Goal: Ask a question

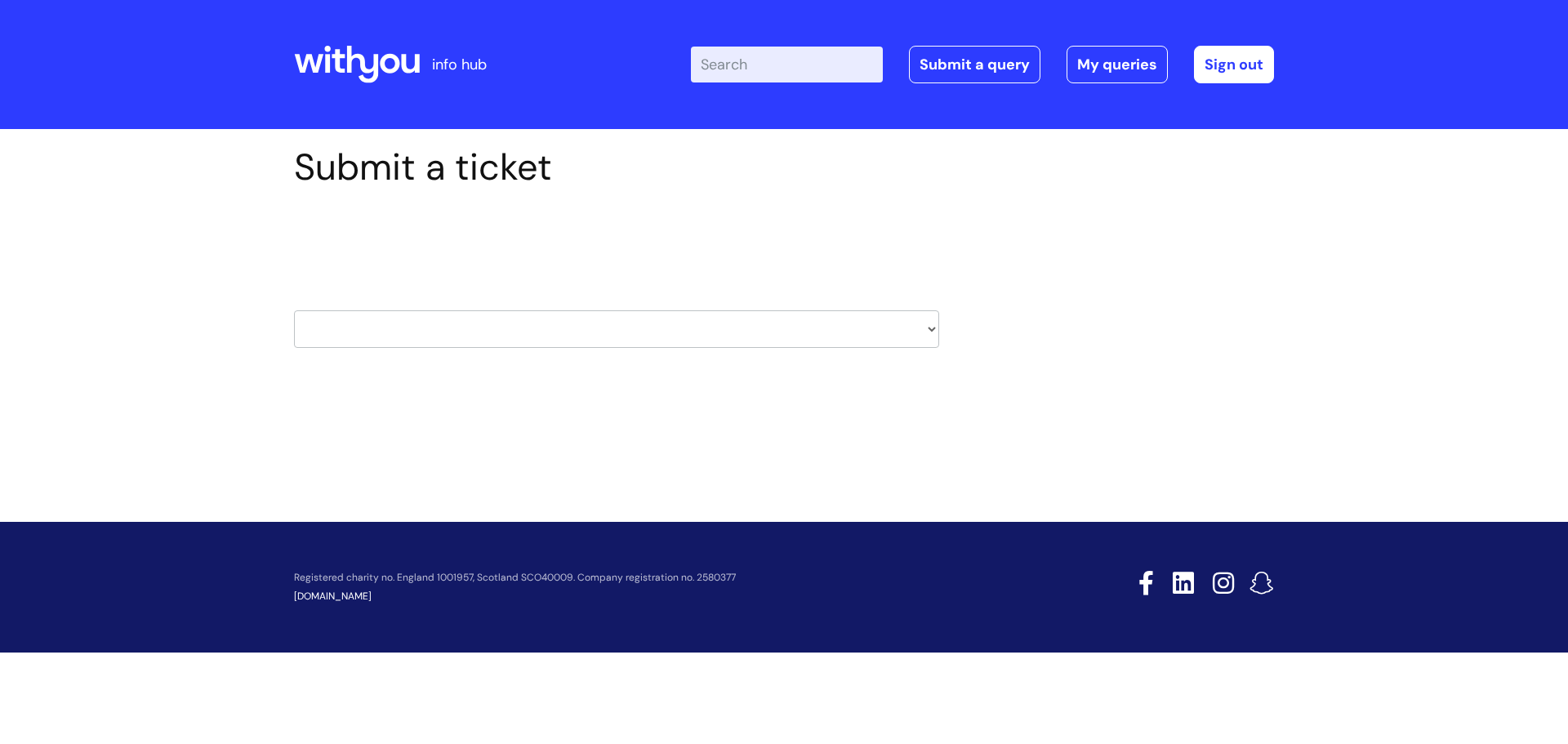
click at [308, 332] on select "HR / People IT and Support Clinical Drug Alerts Finance Accounts Data Support T…" at bounding box center [616, 328] width 645 height 38
select select "systems"
click at [294, 310] on select "HR / People IT and Support Clinical Drug Alerts Finance Accounts Data Support T…" at bounding box center [616, 328] width 645 height 38
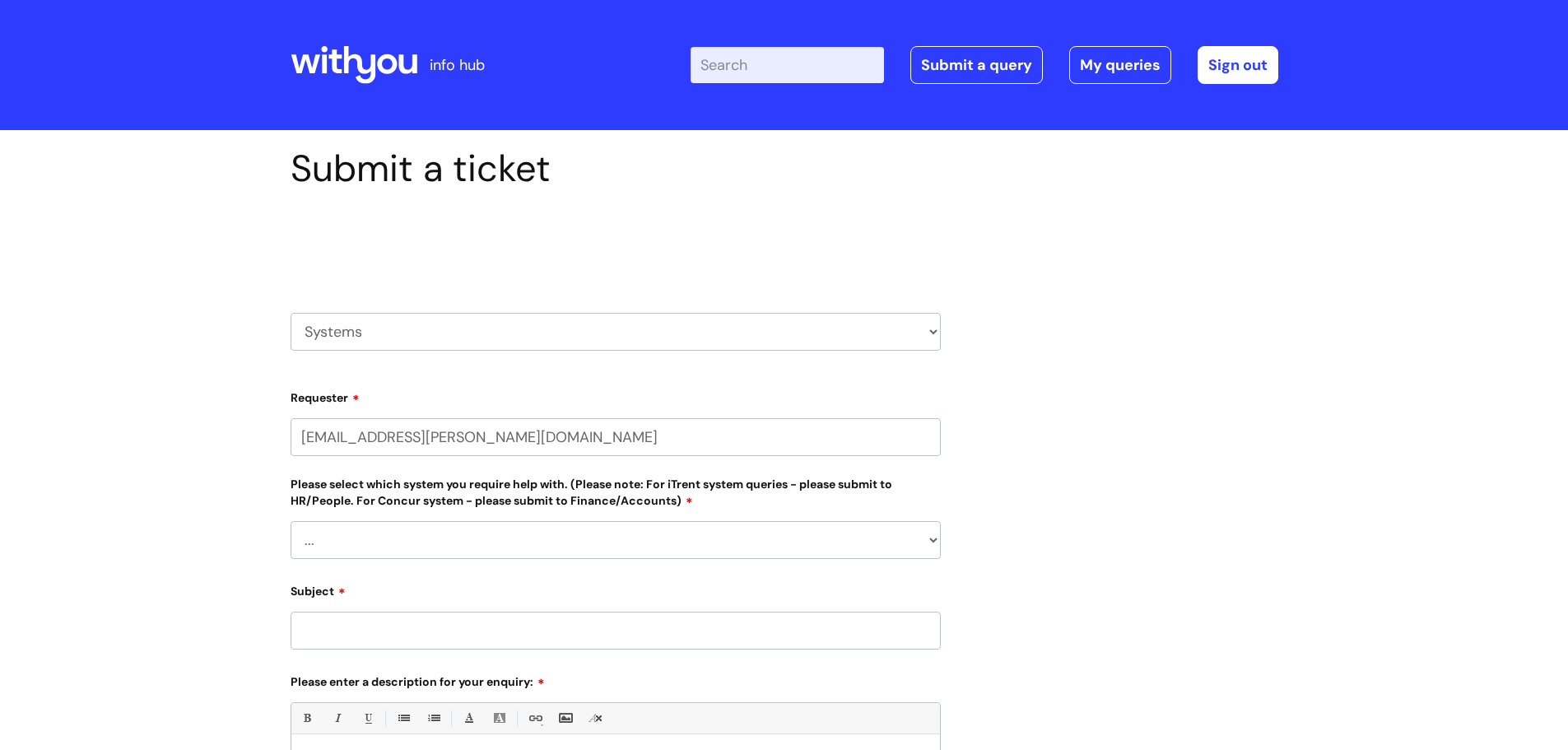
select select "80004286572"
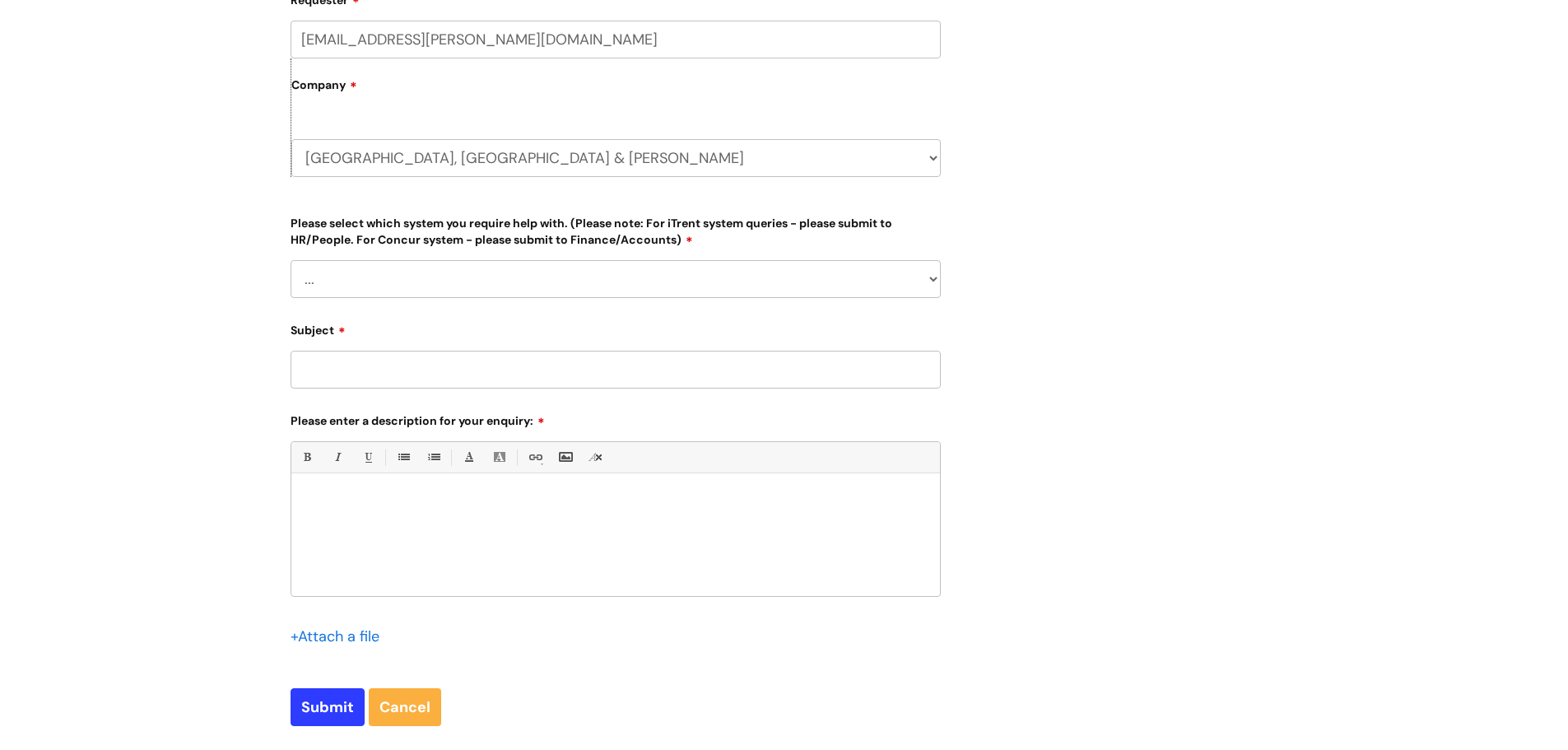
scroll to position [411, 0]
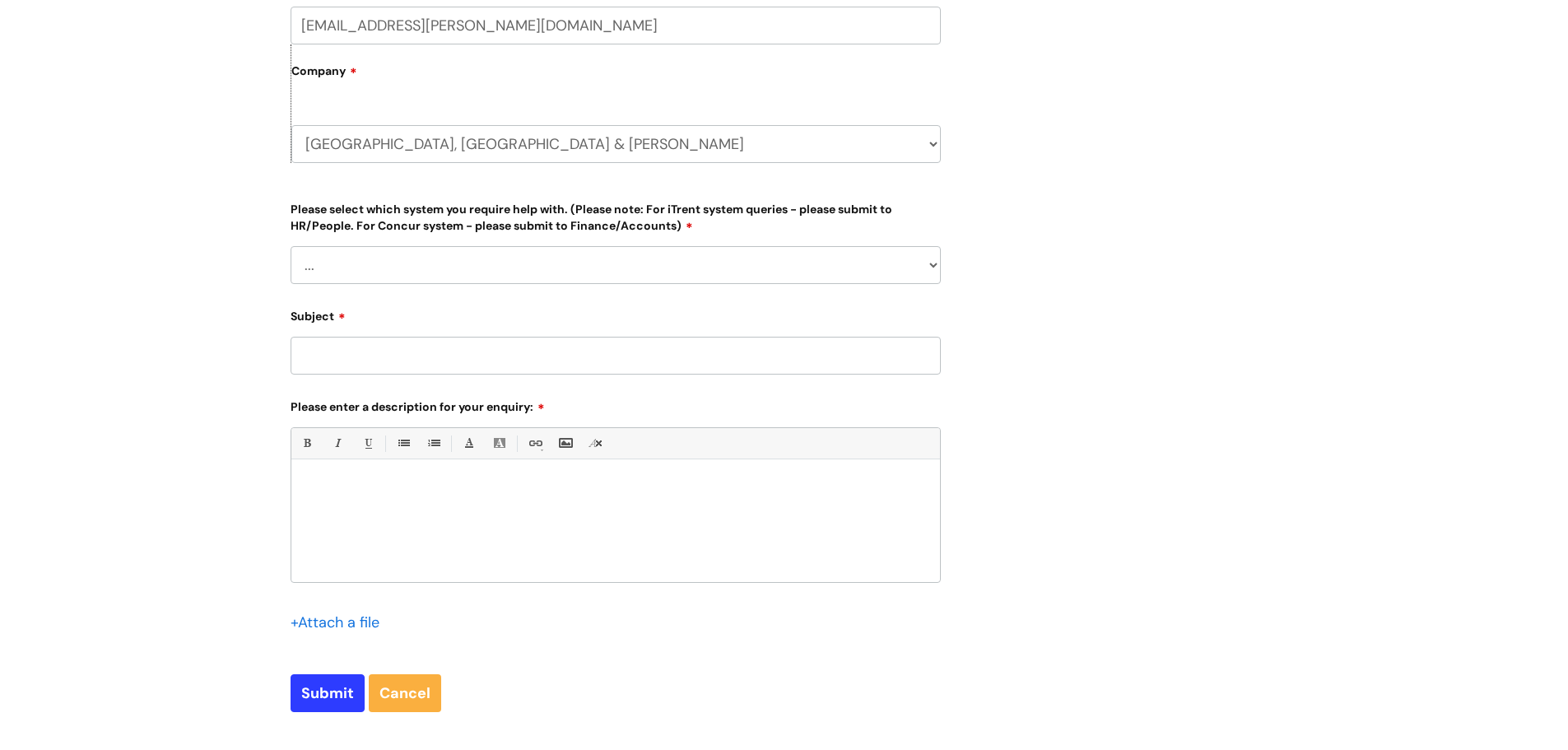
click at [475, 259] on select "... Ulysses Helpdesk Monday.com Nebula fault ILLY CarePath fault Halo fault E-c…" at bounding box center [615, 265] width 650 height 38
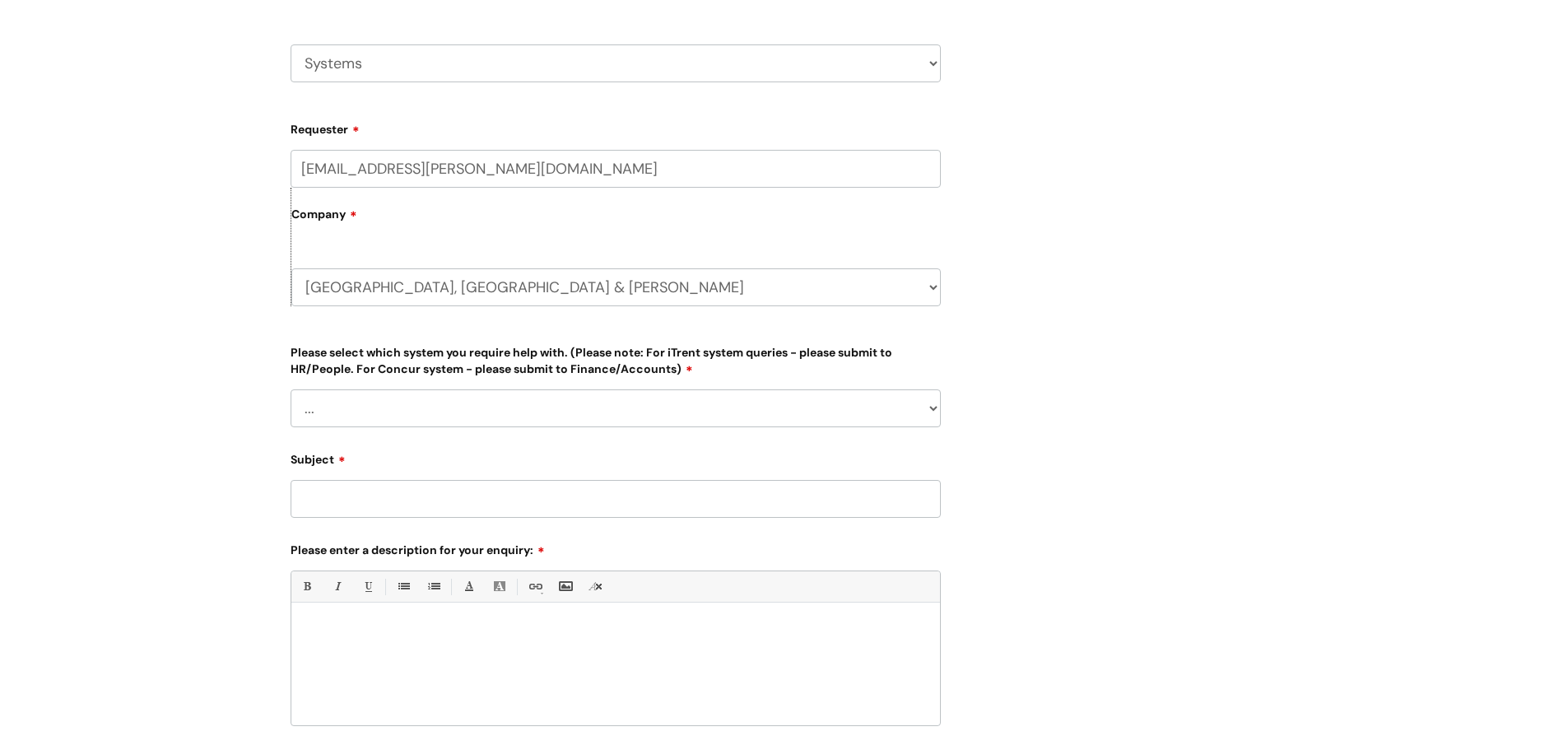
scroll to position [0, 0]
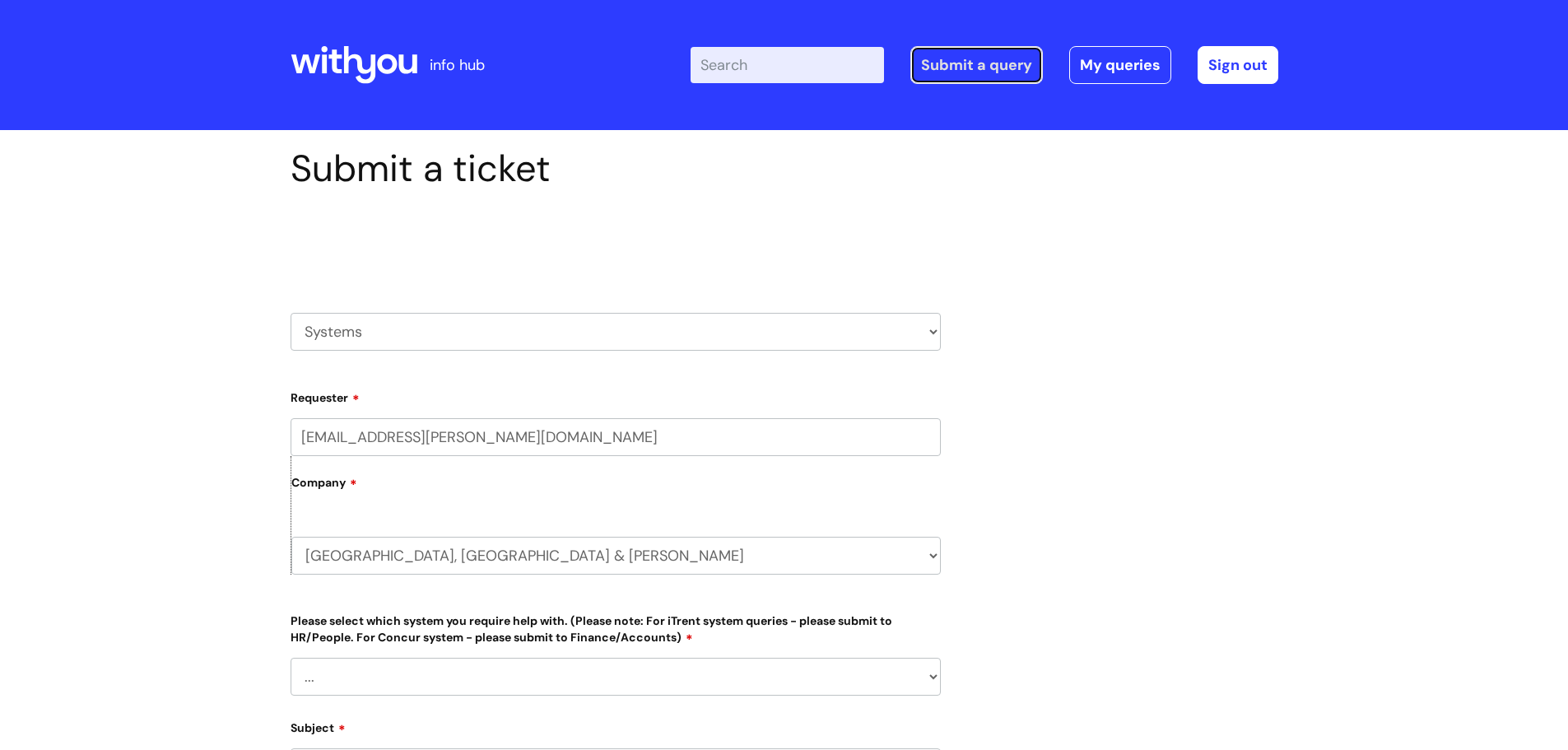
click at [931, 66] on link "Submit a query" at bounding box center [977, 64] width 132 height 38
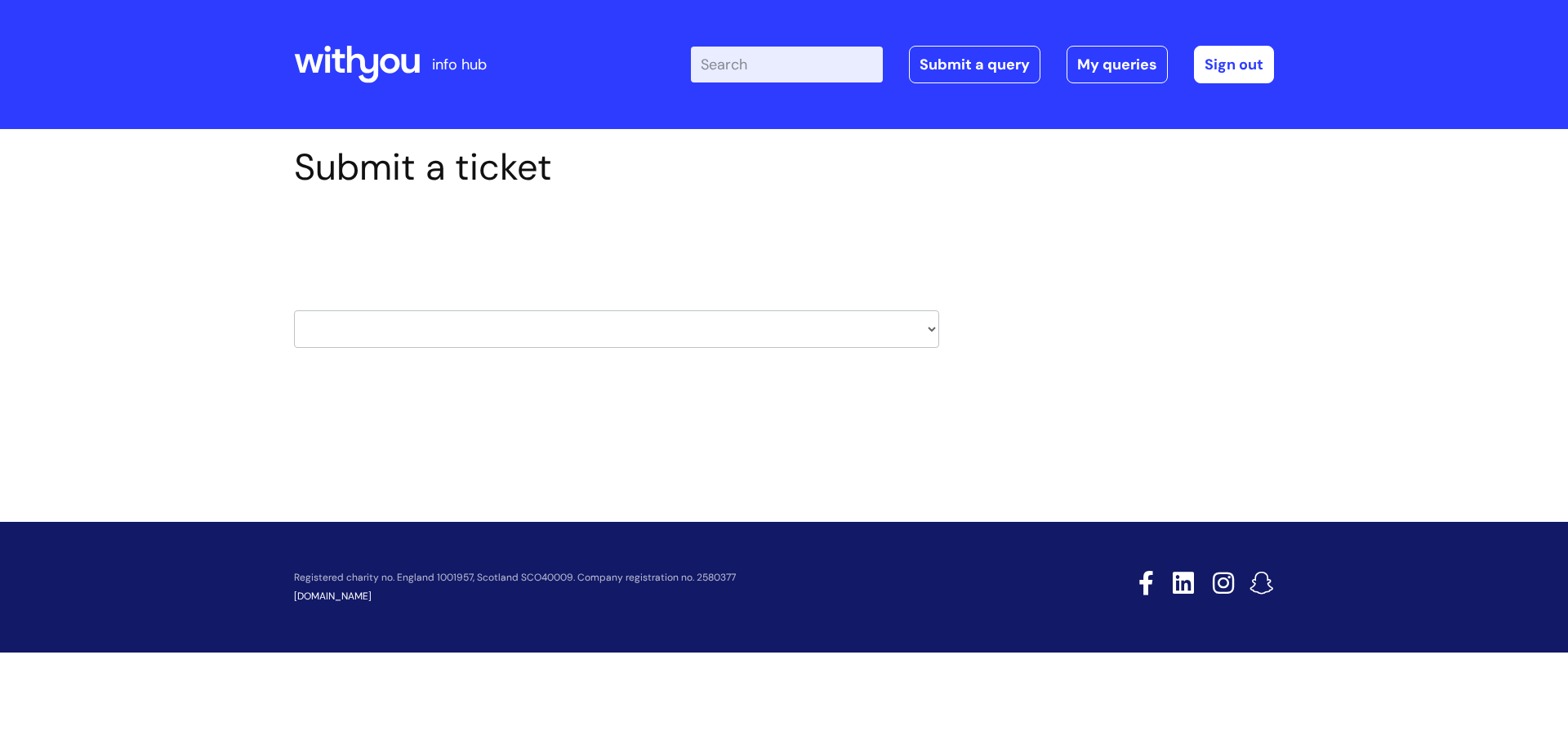
click at [575, 326] on select "HR / People IT and Support Clinical Drug Alerts Finance Accounts Data Support T…" at bounding box center [616, 328] width 645 height 38
select select "it_and_support"
click at [294, 310] on select "HR / People IT and Support Clinical Drug Alerts Finance Accounts Data Support T…" at bounding box center [616, 328] width 645 height 38
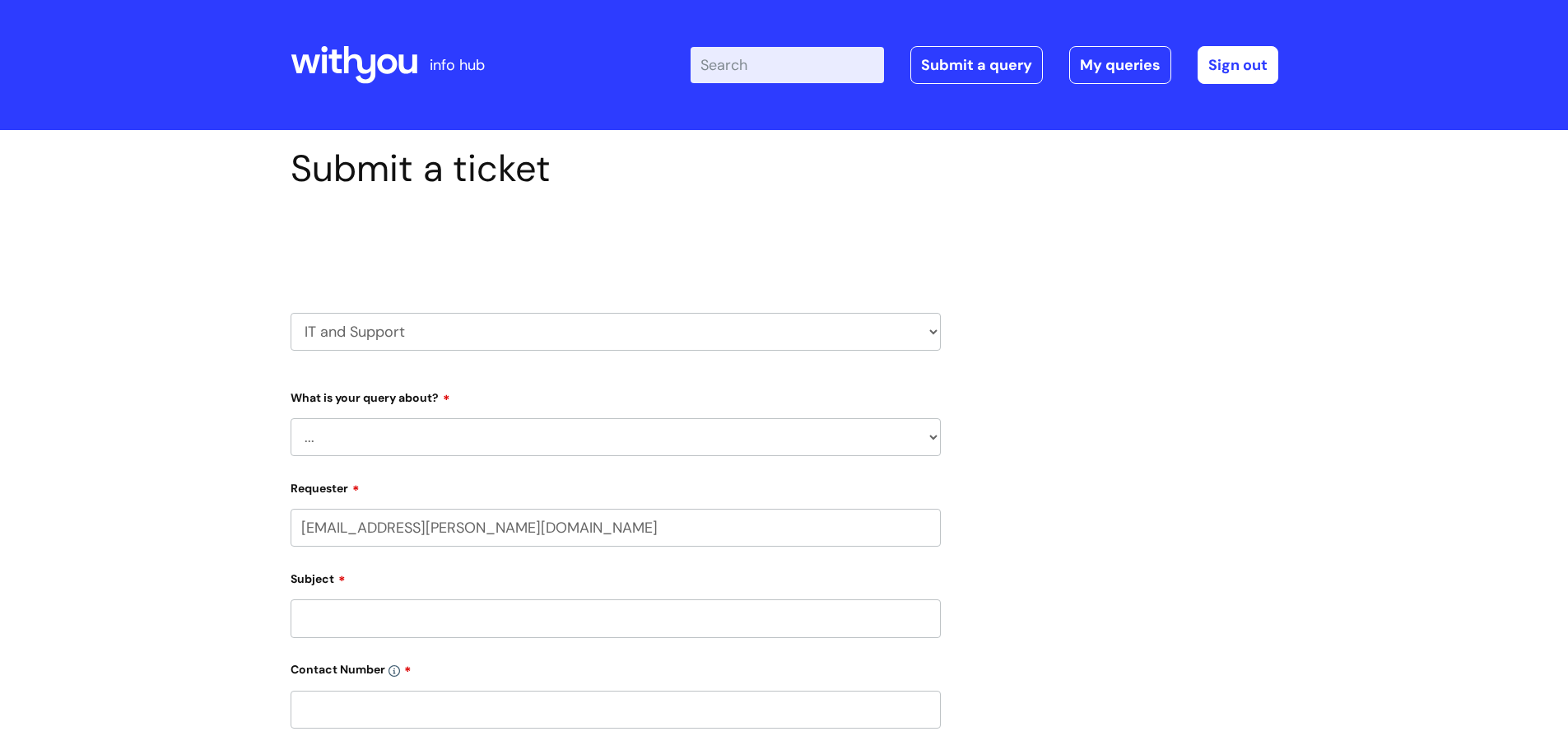
select select "80004286572"
click at [557, 441] on select "... Mobile Phone Reset & MFA Accounts, Starters and Leavers IT Hardware issue I…" at bounding box center [615, 437] width 650 height 38
click at [572, 437] on select "... Mobile Phone Reset & MFA Accounts, Starters and Leavers IT Hardware issue I…" at bounding box center [615, 437] width 650 height 38
click at [915, 167] on h1 "Submit a ticket" at bounding box center [615, 169] width 650 height 44
click at [446, 325] on select "HR / People IT and Support Clinical Drug Alerts Finance Accounts Data Support T…" at bounding box center [615, 331] width 650 height 38
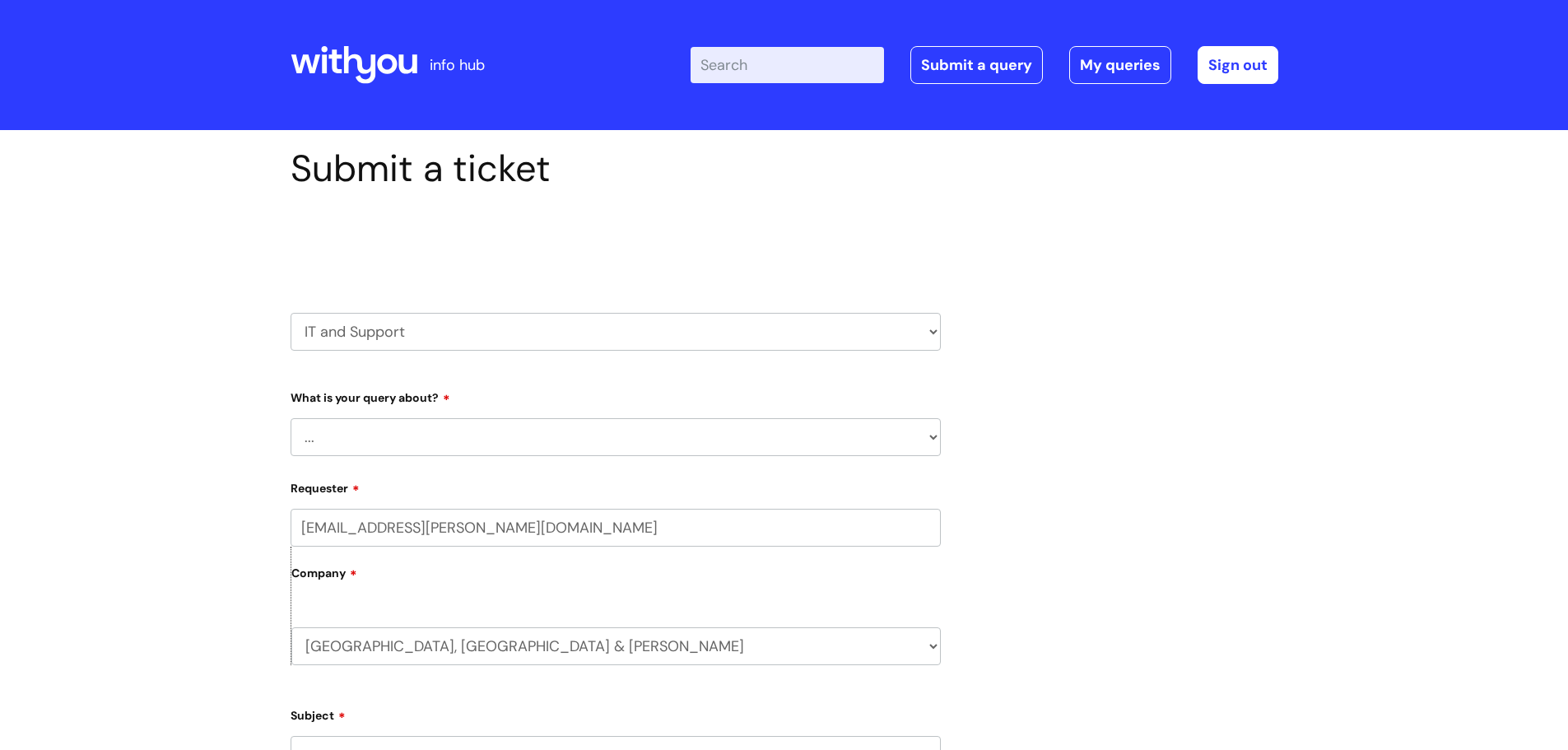
click at [169, 265] on div "Submit a ticket Select issue type HR / People IT and Support Clinical Drug Aler…" at bounding box center [784, 714] width 1568 height 1168
